Goal: Transaction & Acquisition: Purchase product/service

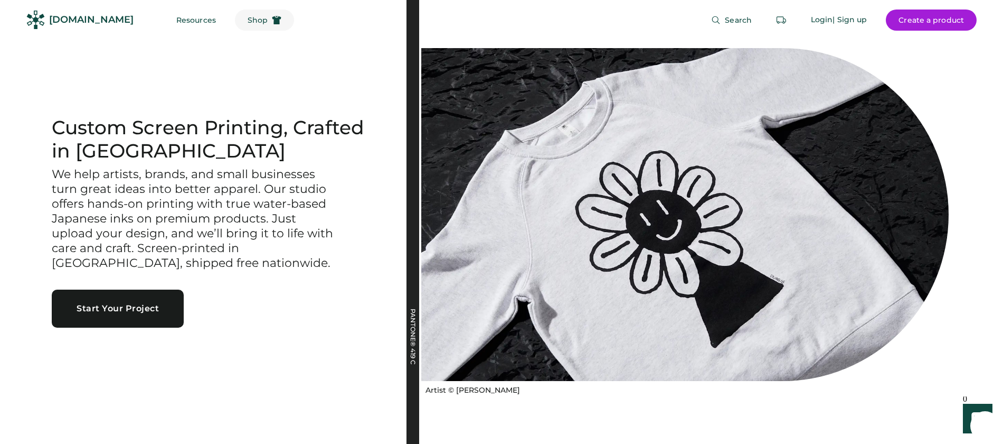
click at [248, 19] on span "Shop" at bounding box center [258, 19] width 20 height 7
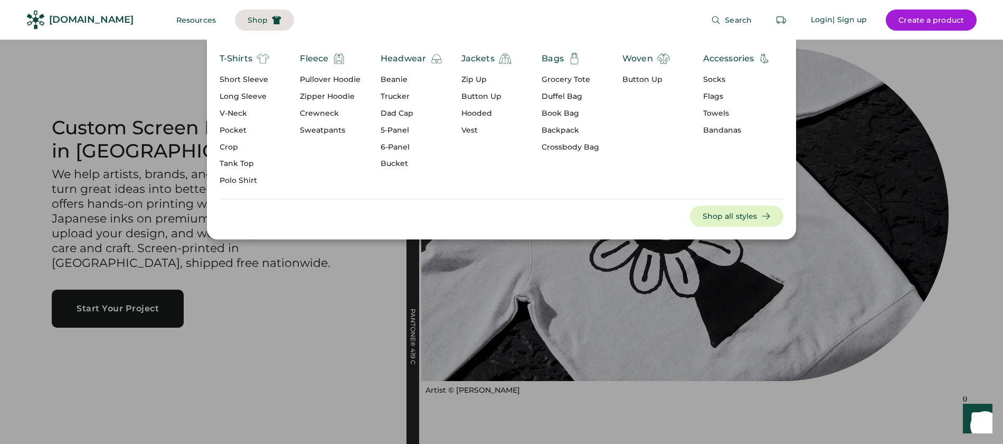
click at [245, 77] on div "Short Sleeve" at bounding box center [245, 79] width 50 height 11
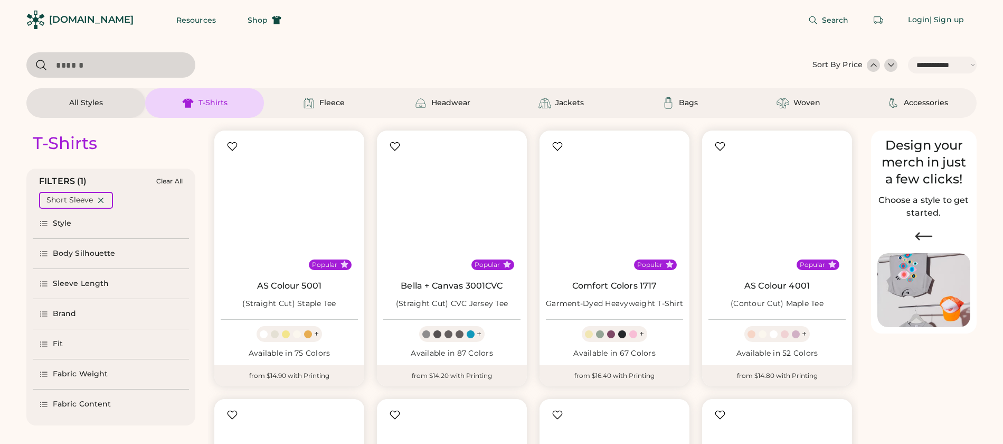
select select "*****"
select select "*"
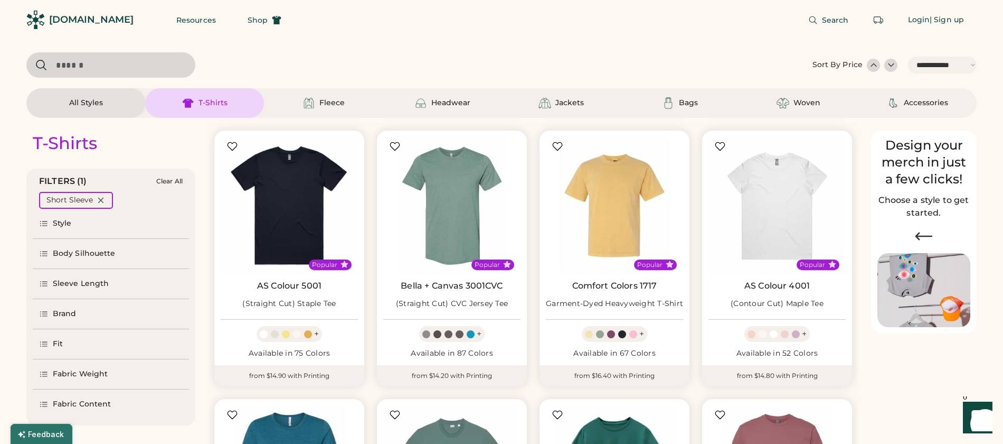
click at [61, 311] on div "Brand" at bounding box center [65, 313] width 24 height 11
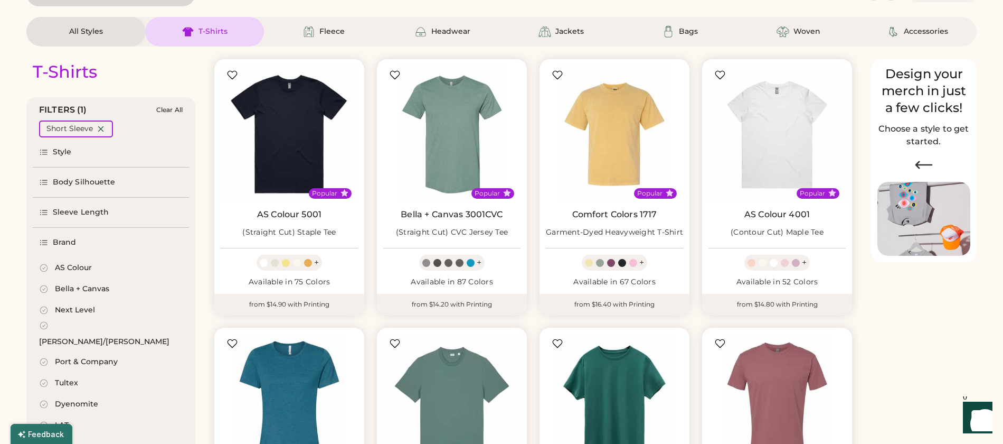
select select "*****"
select select "*"
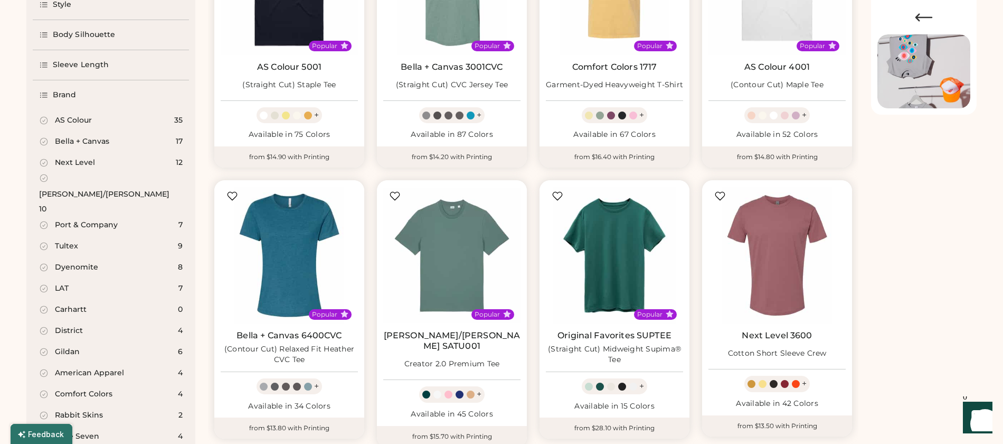
scroll to position [222, 0]
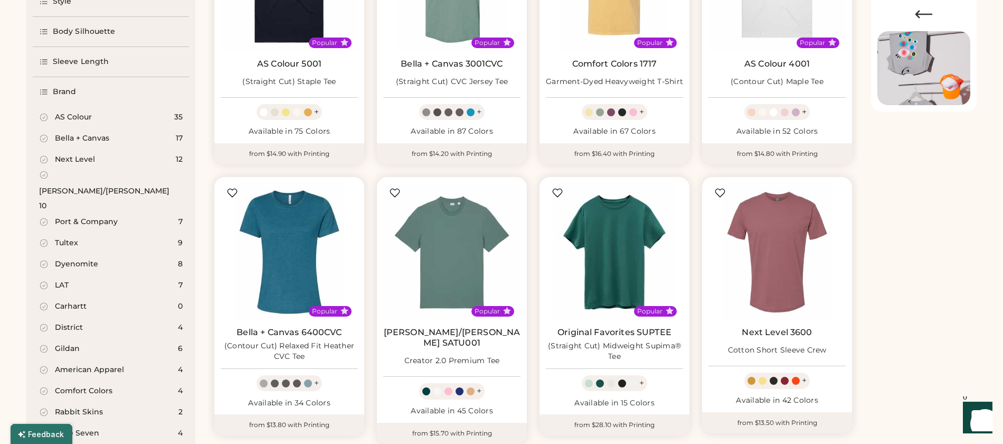
click at [72, 343] on div "Gildan" at bounding box center [67, 348] width 25 height 11
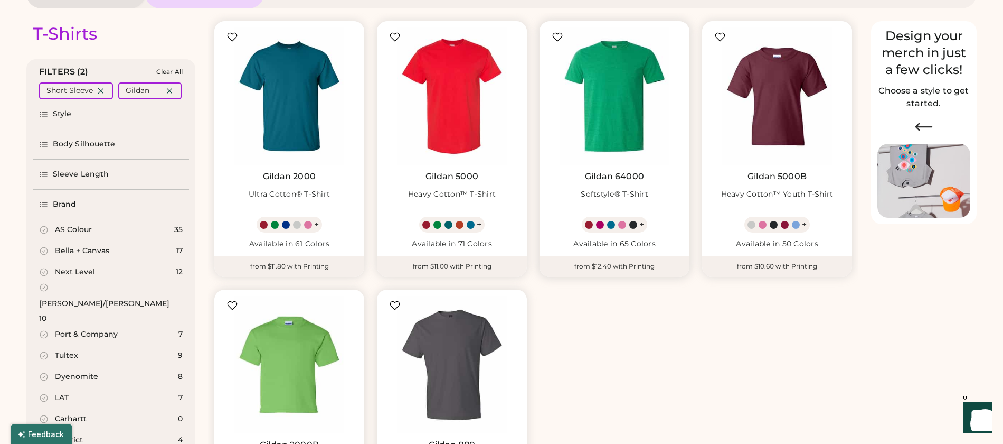
scroll to position [104, 0]
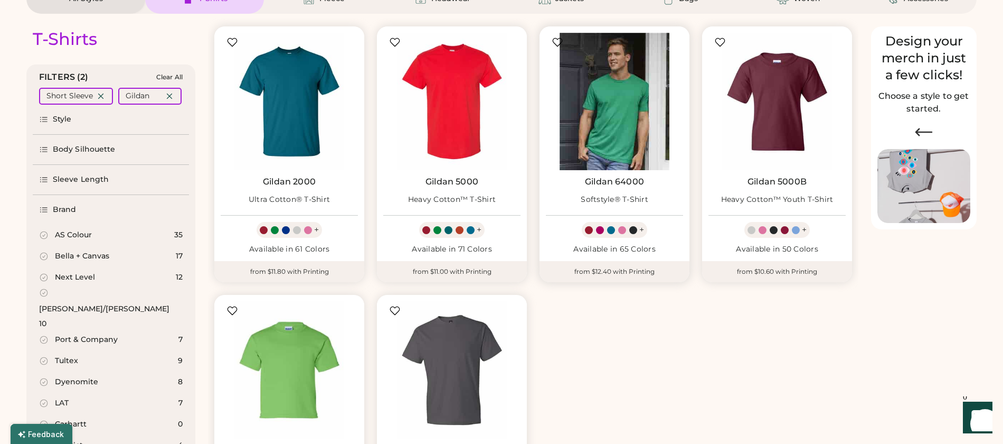
click at [604, 104] on img at bounding box center [614, 101] width 137 height 137
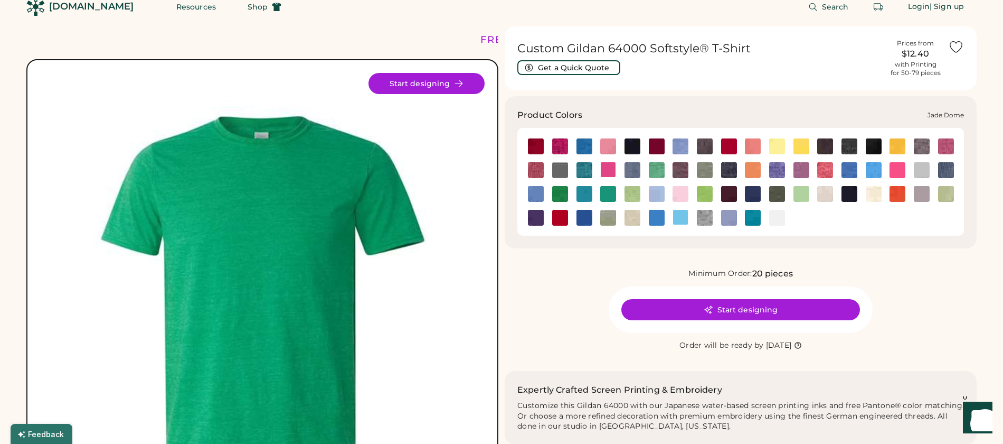
scroll to position [15, 0]
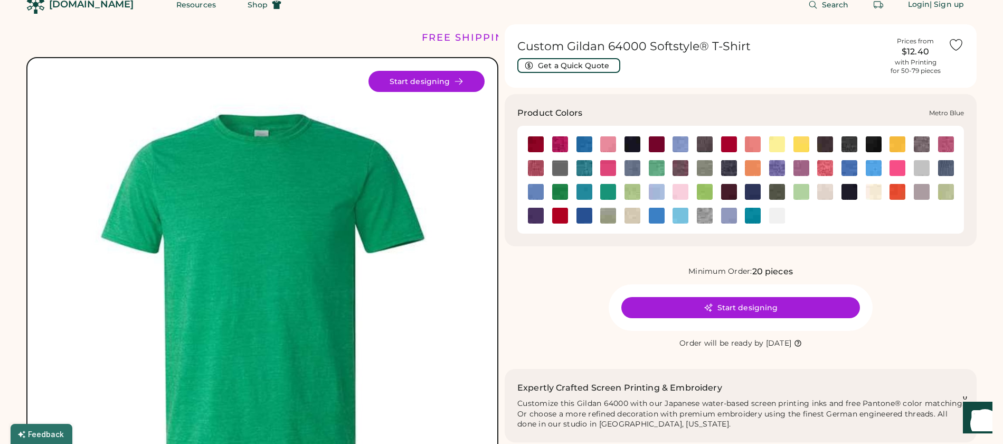
click at [752, 192] on img at bounding box center [753, 192] width 16 height 16
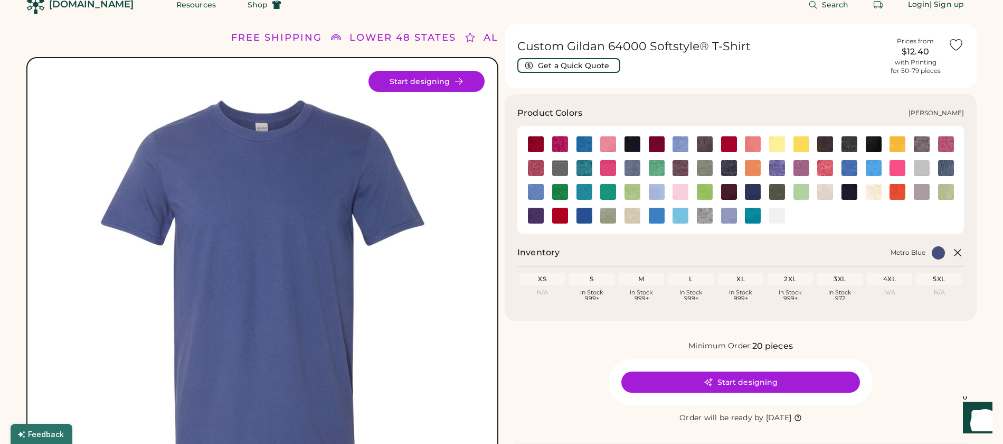
click at [727, 168] on img at bounding box center [729, 168] width 16 height 16
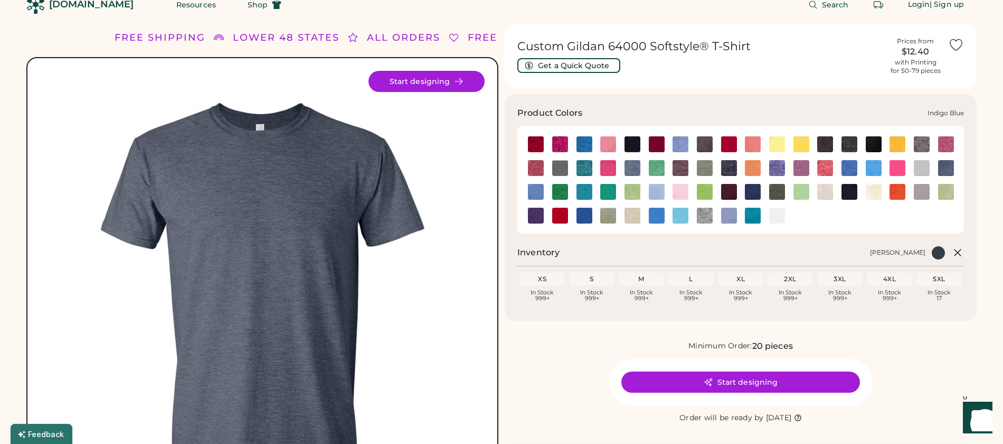
click at [946, 173] on img at bounding box center [947, 168] width 16 height 16
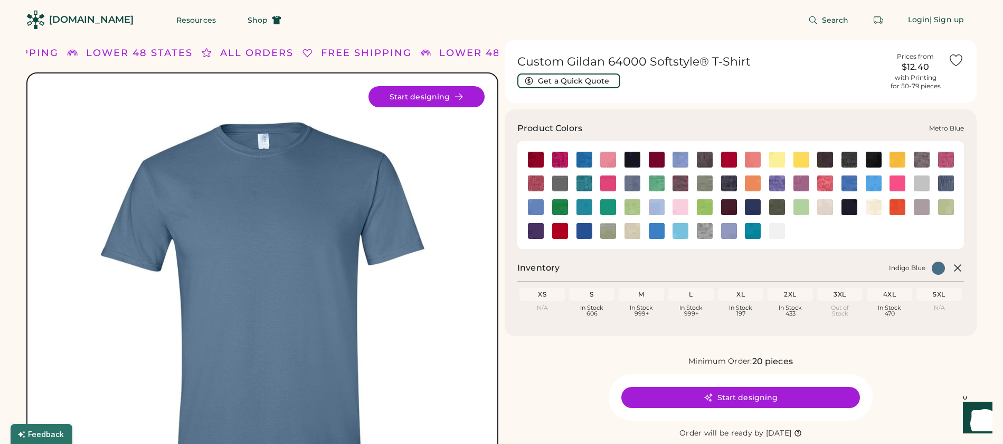
click at [752, 205] on img at bounding box center [753, 207] width 16 height 16
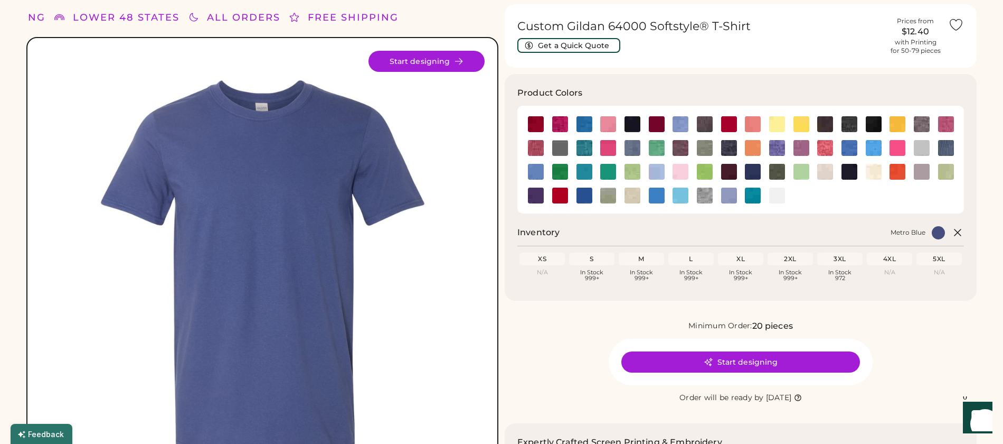
scroll to position [36, 0]
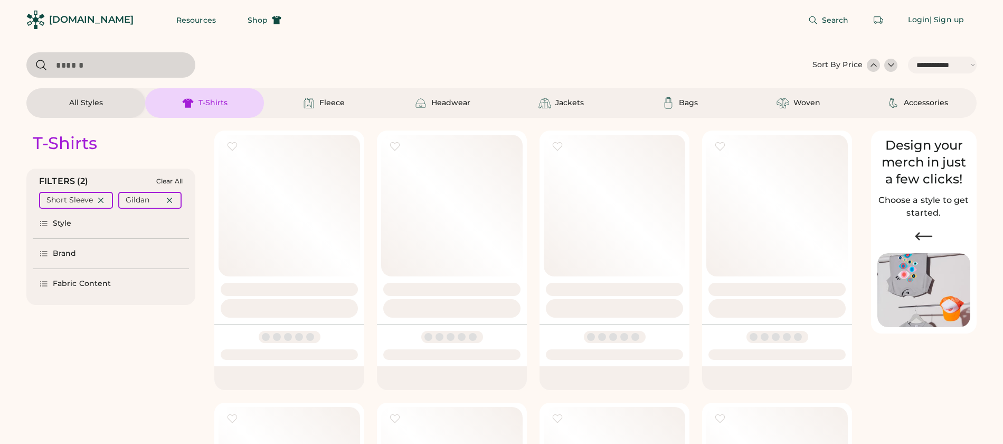
select select "*****"
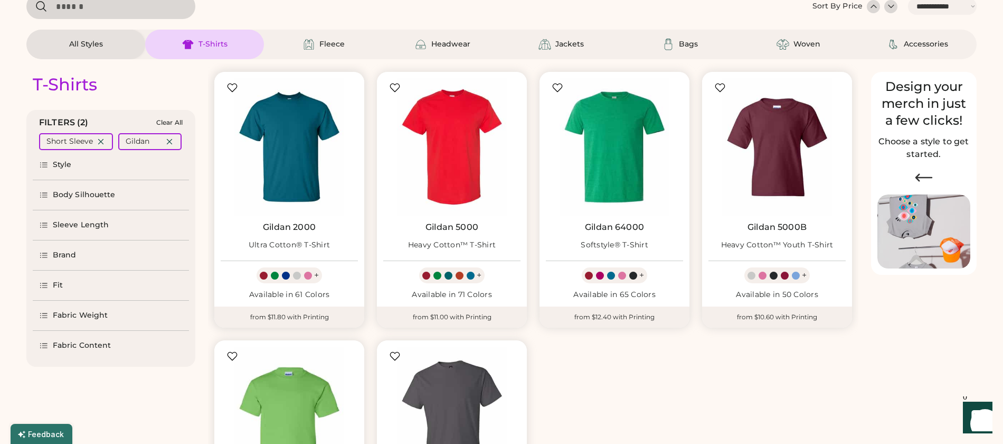
scroll to position [48, 0]
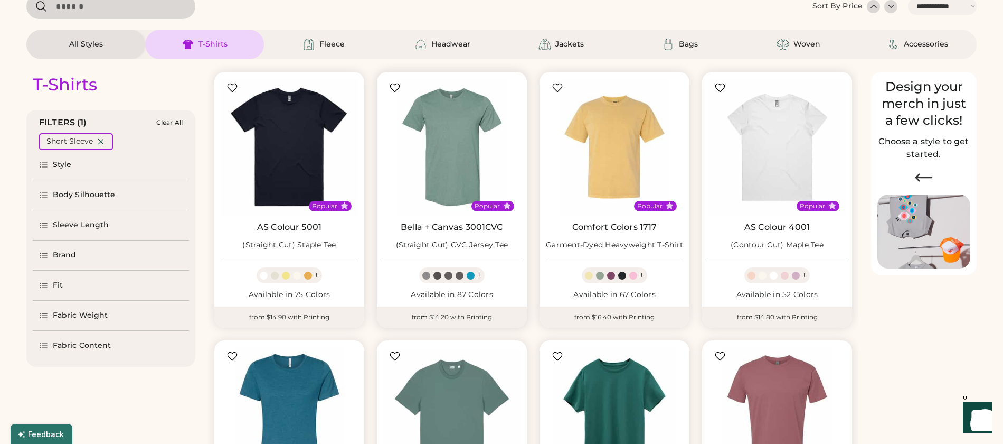
scroll to position [60, 0]
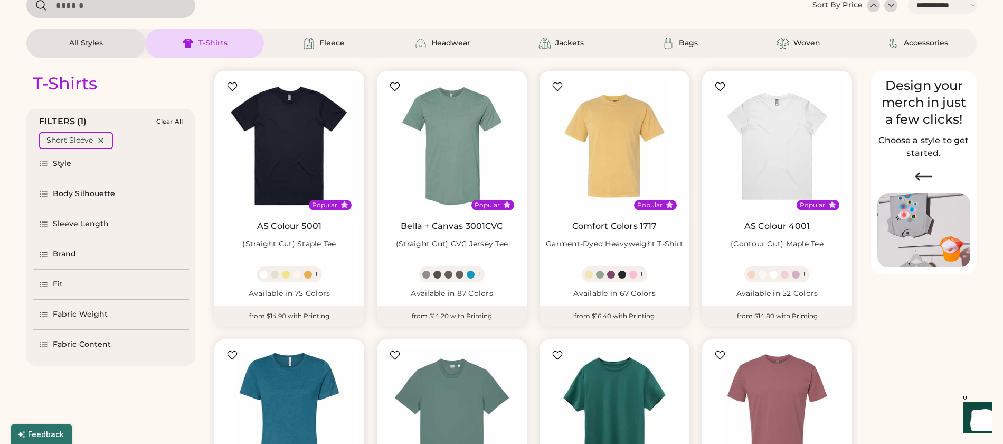
click at [58, 251] on div "Brand" at bounding box center [65, 254] width 24 height 11
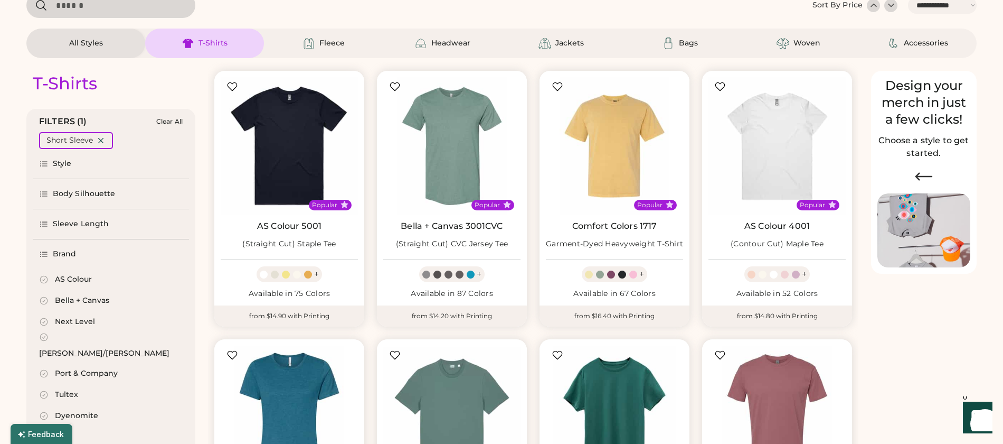
click at [52, 301] on div "Bella + Canvas" at bounding box center [74, 300] width 70 height 11
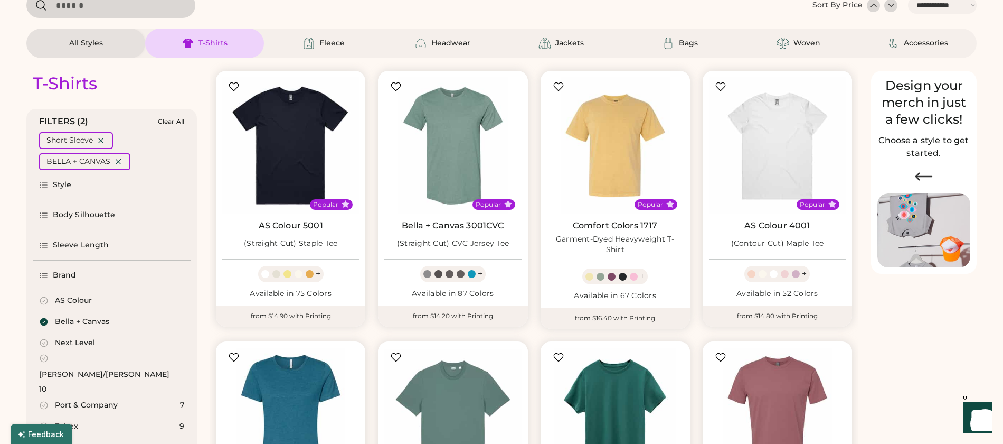
select select "*"
